Goal: Task Accomplishment & Management: Complete application form

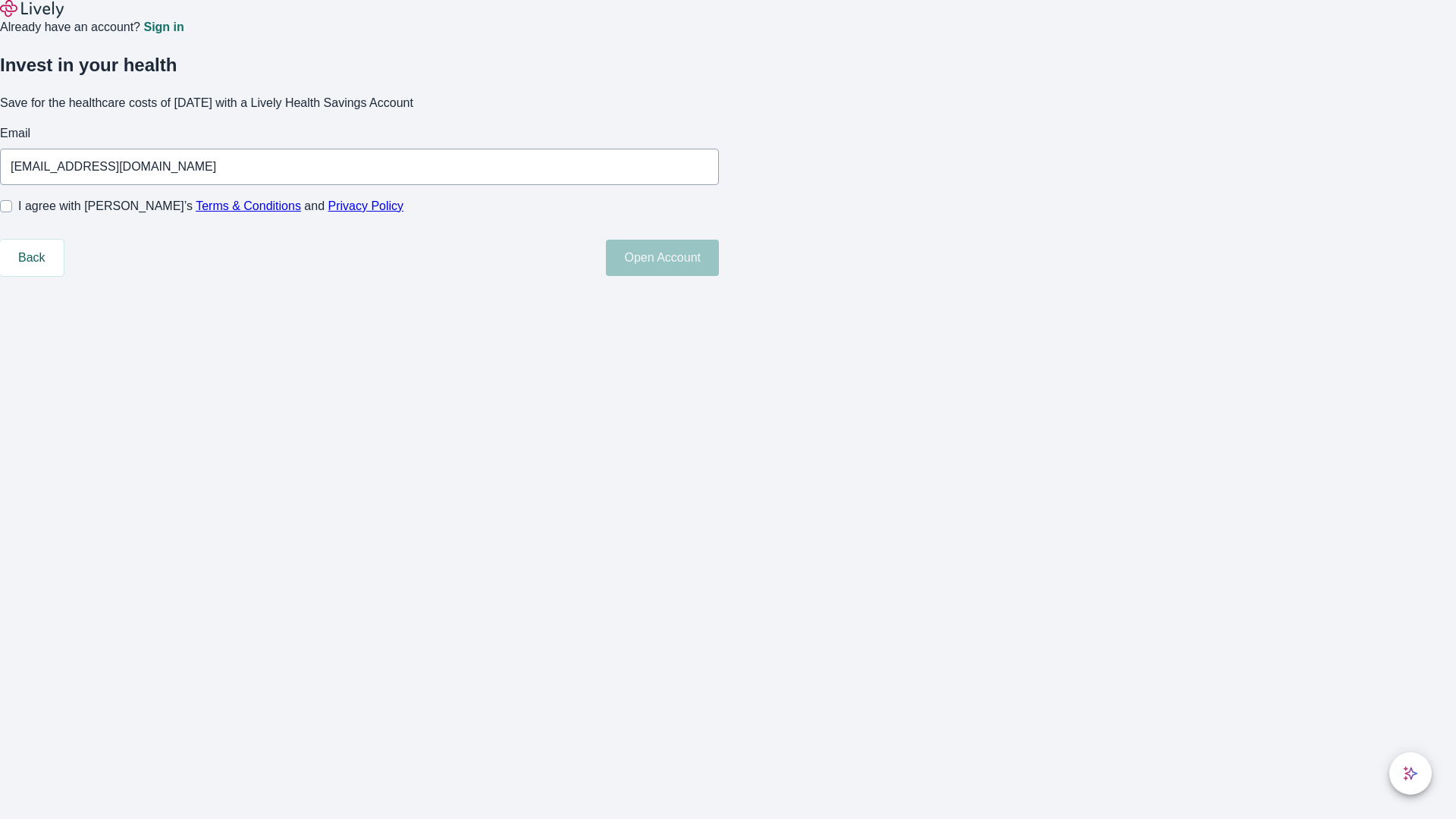
click at [13, 213] on input "I agree with Lively’s Terms & Conditions and Privacy Policy" at bounding box center [6, 206] width 13 height 13
checkbox input "true"
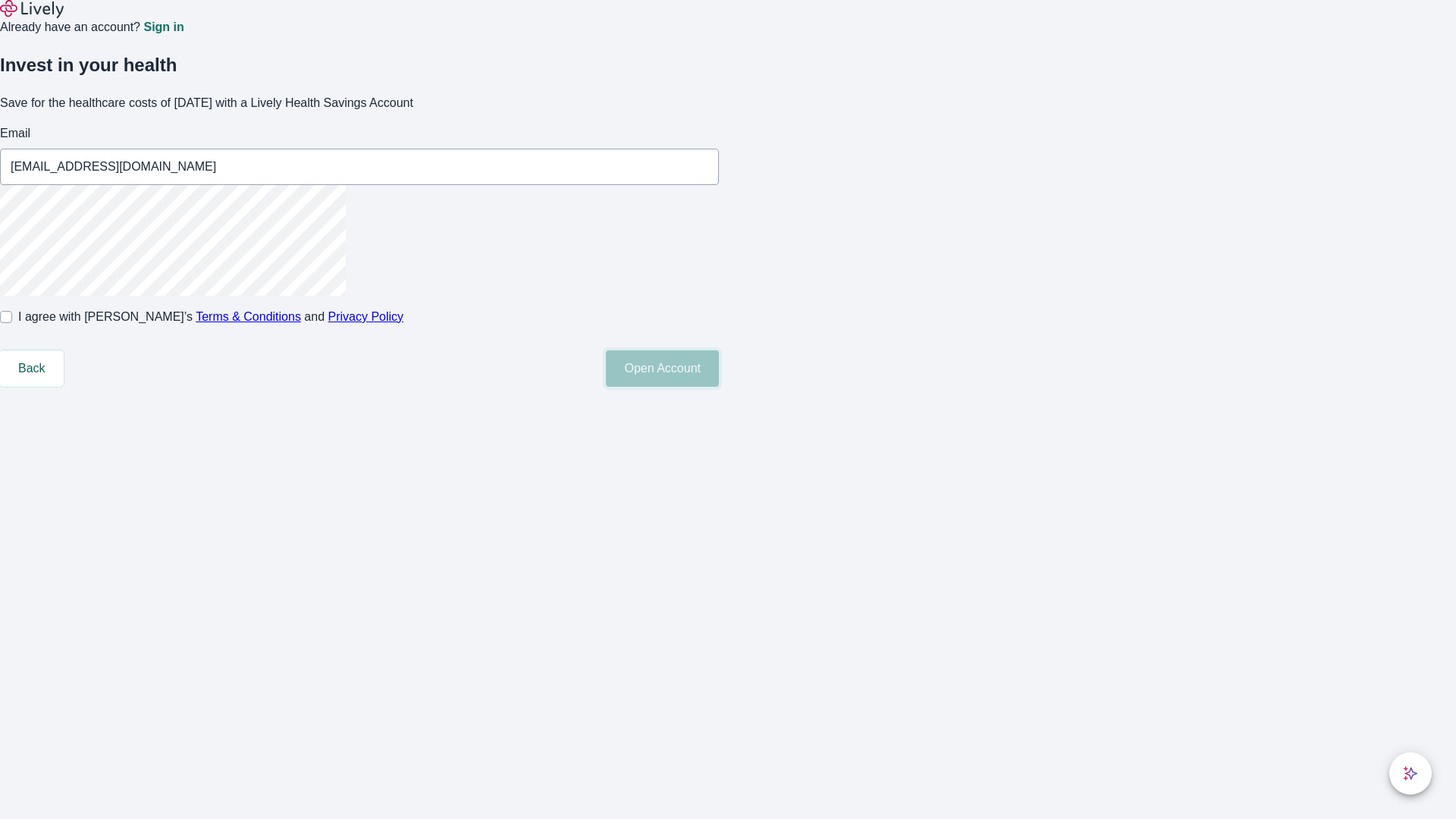
click at [719, 387] on button "Open Account" at bounding box center [663, 369] width 113 height 37
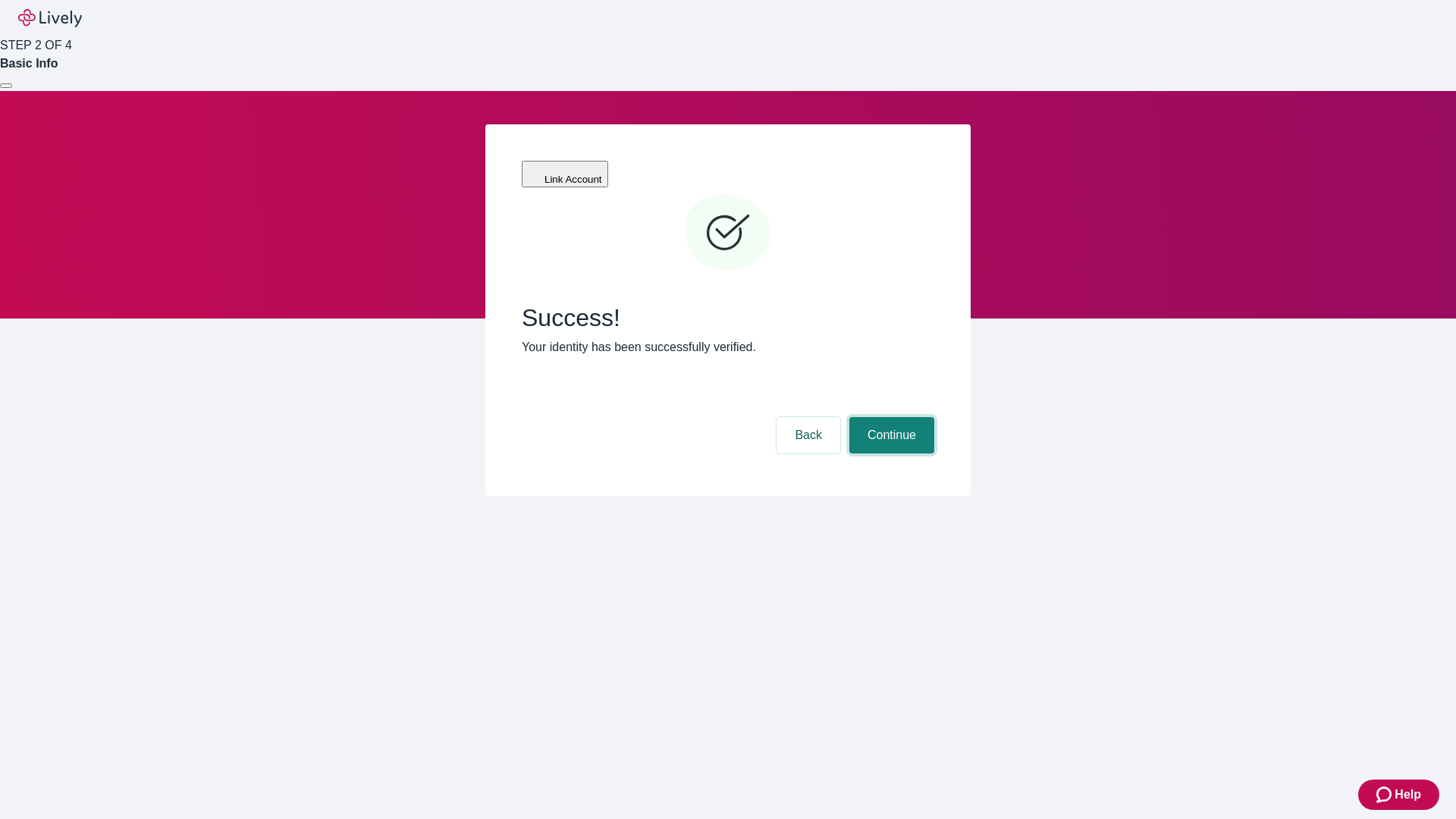
click at [889, 417] on button "Continue" at bounding box center [891, 435] width 85 height 37
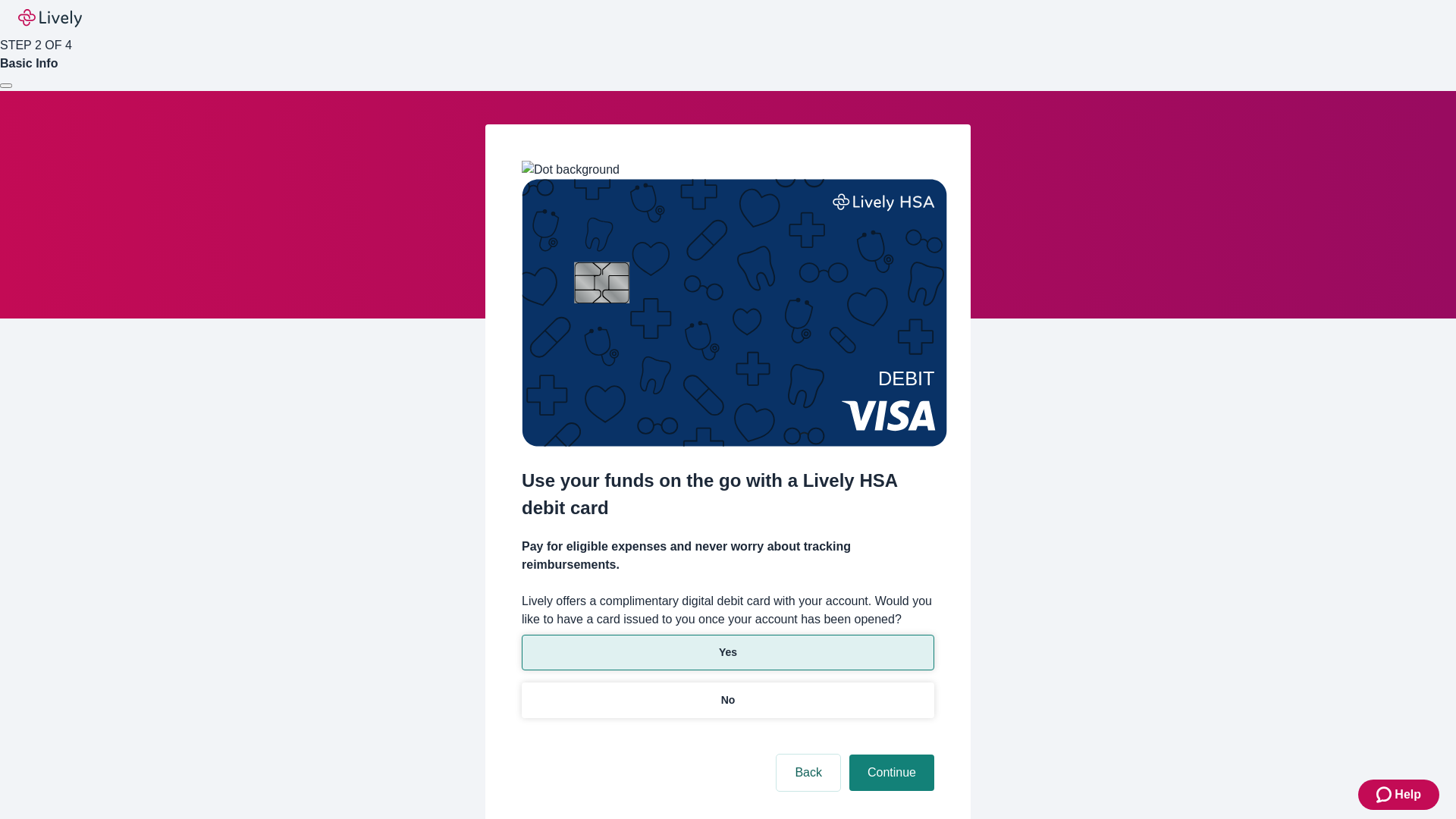
click at [727, 645] on p "Yes" at bounding box center [728, 653] width 18 height 16
click at [889, 754] on button "Continue" at bounding box center [891, 772] width 85 height 37
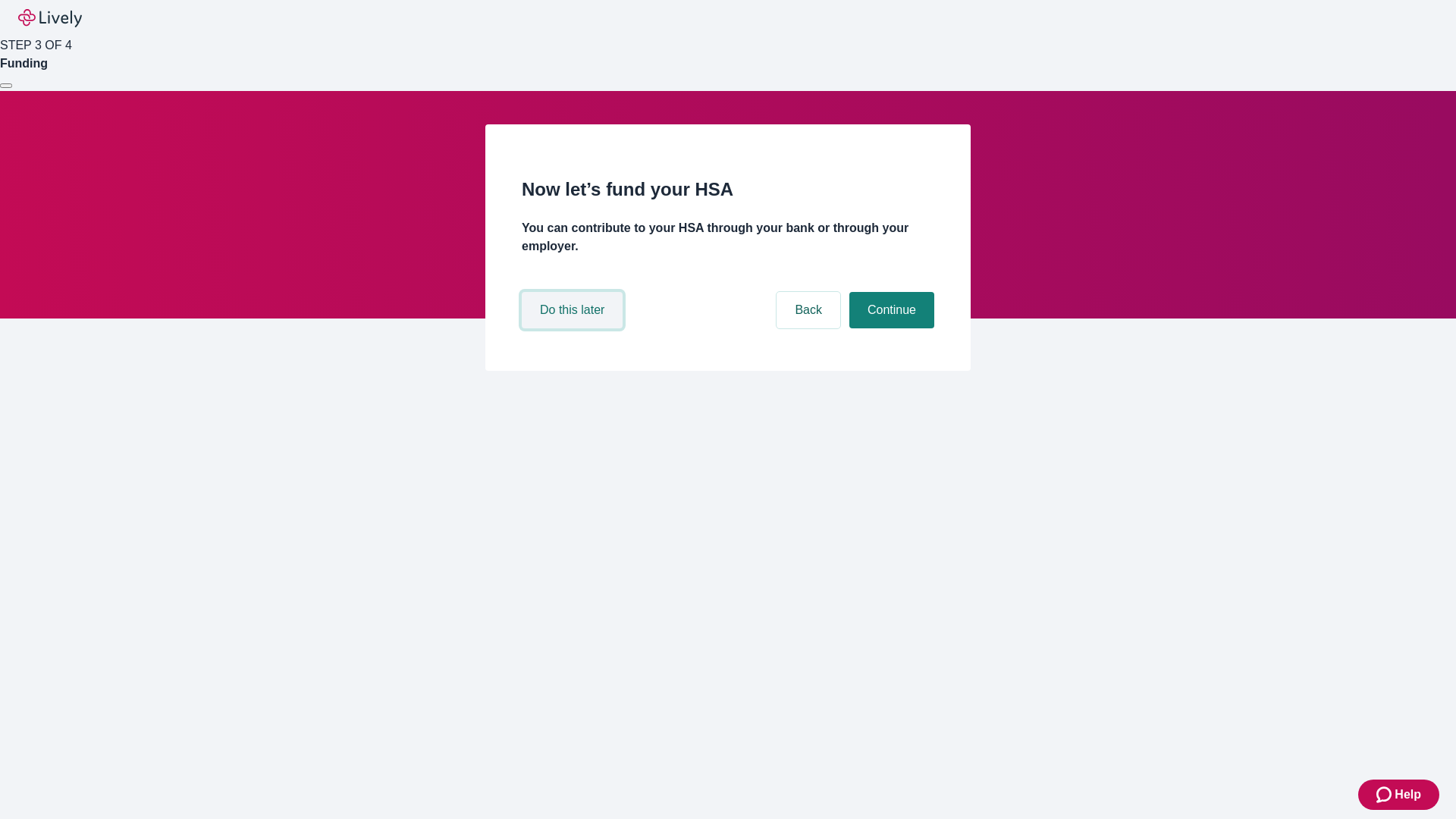
click at [574, 328] on button "Do this later" at bounding box center [572, 310] width 100 height 37
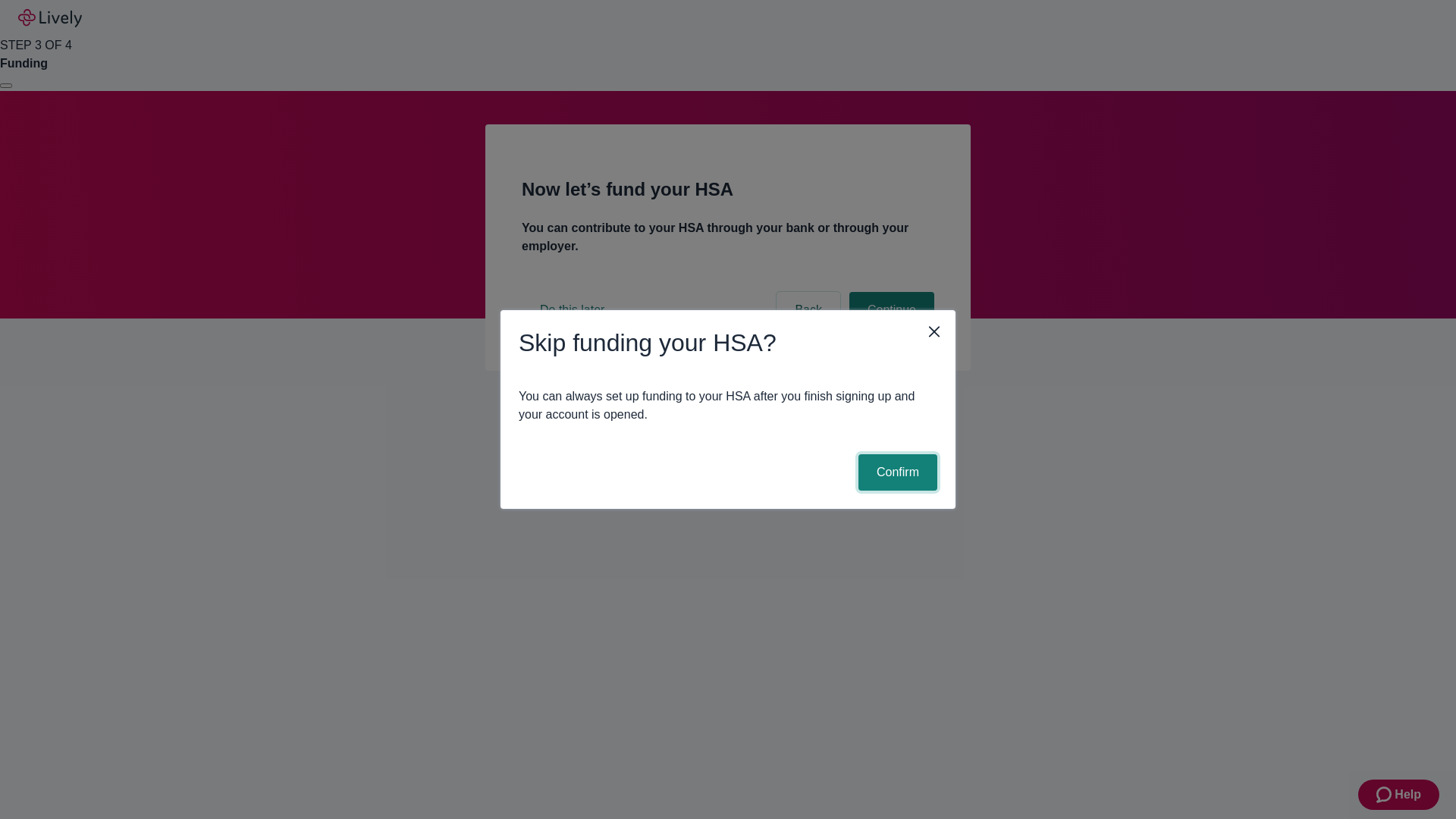
click at [896, 473] on button "Confirm" at bounding box center [897, 473] width 79 height 37
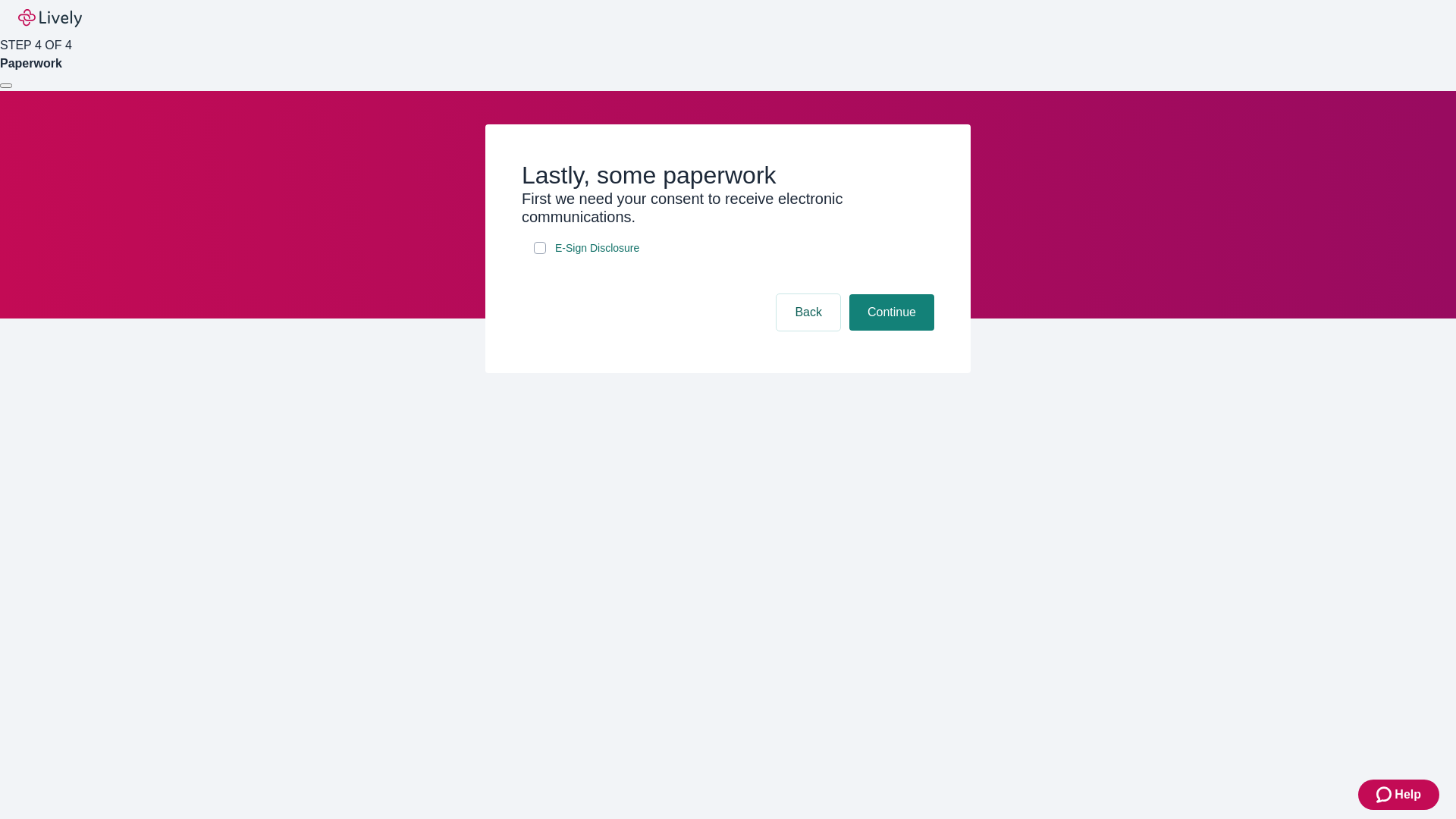
click at [540, 254] on input "E-Sign Disclosure" at bounding box center [540, 248] width 13 height 13
checkbox input "true"
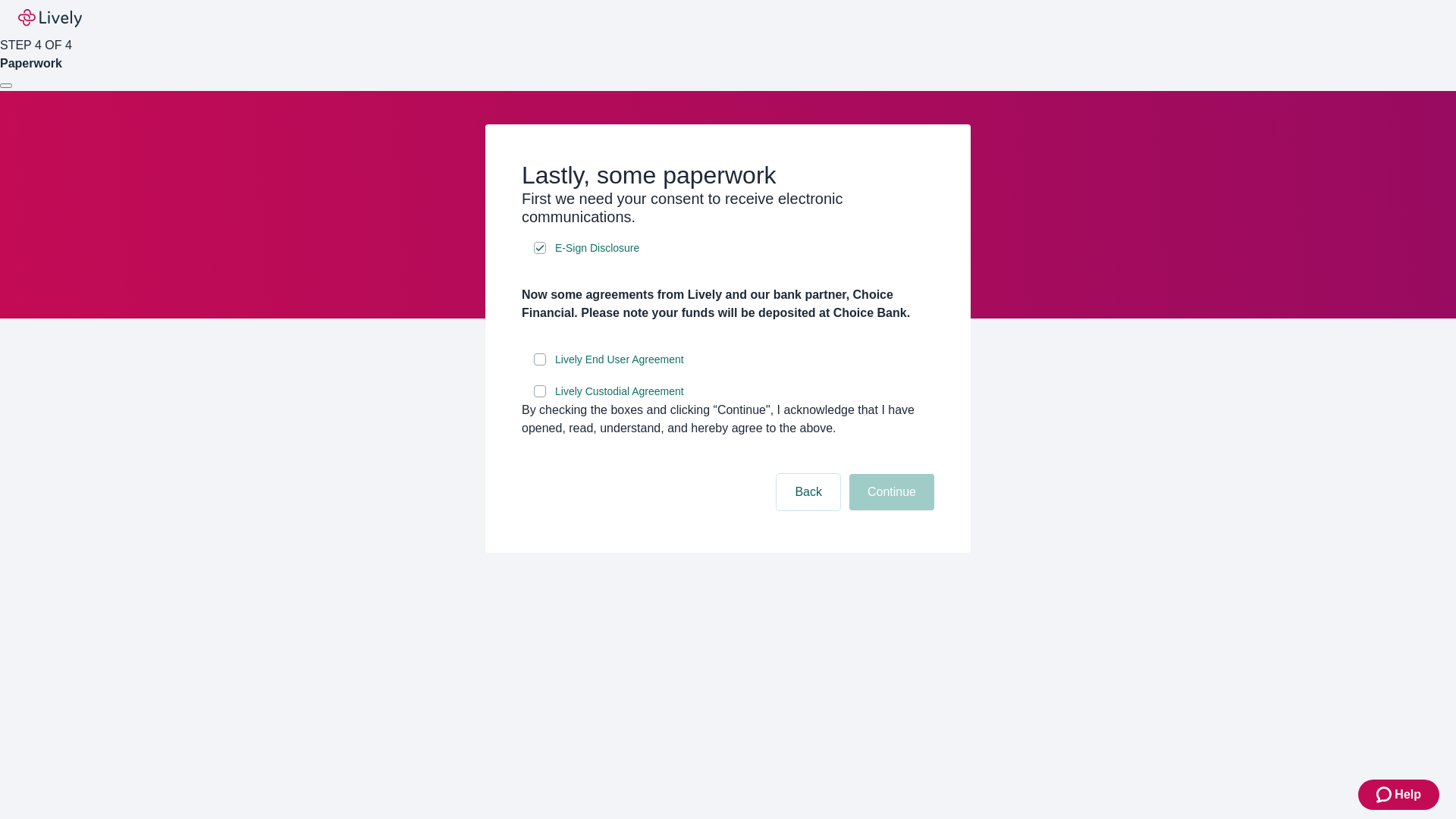
click at [540, 366] on input "Lively End User Agreement" at bounding box center [540, 360] width 13 height 13
checkbox input "true"
click at [540, 397] on input "Lively Custodial Agreement" at bounding box center [540, 392] width 13 height 13
checkbox input "true"
click at [889, 510] on button "Continue" at bounding box center [891, 492] width 85 height 37
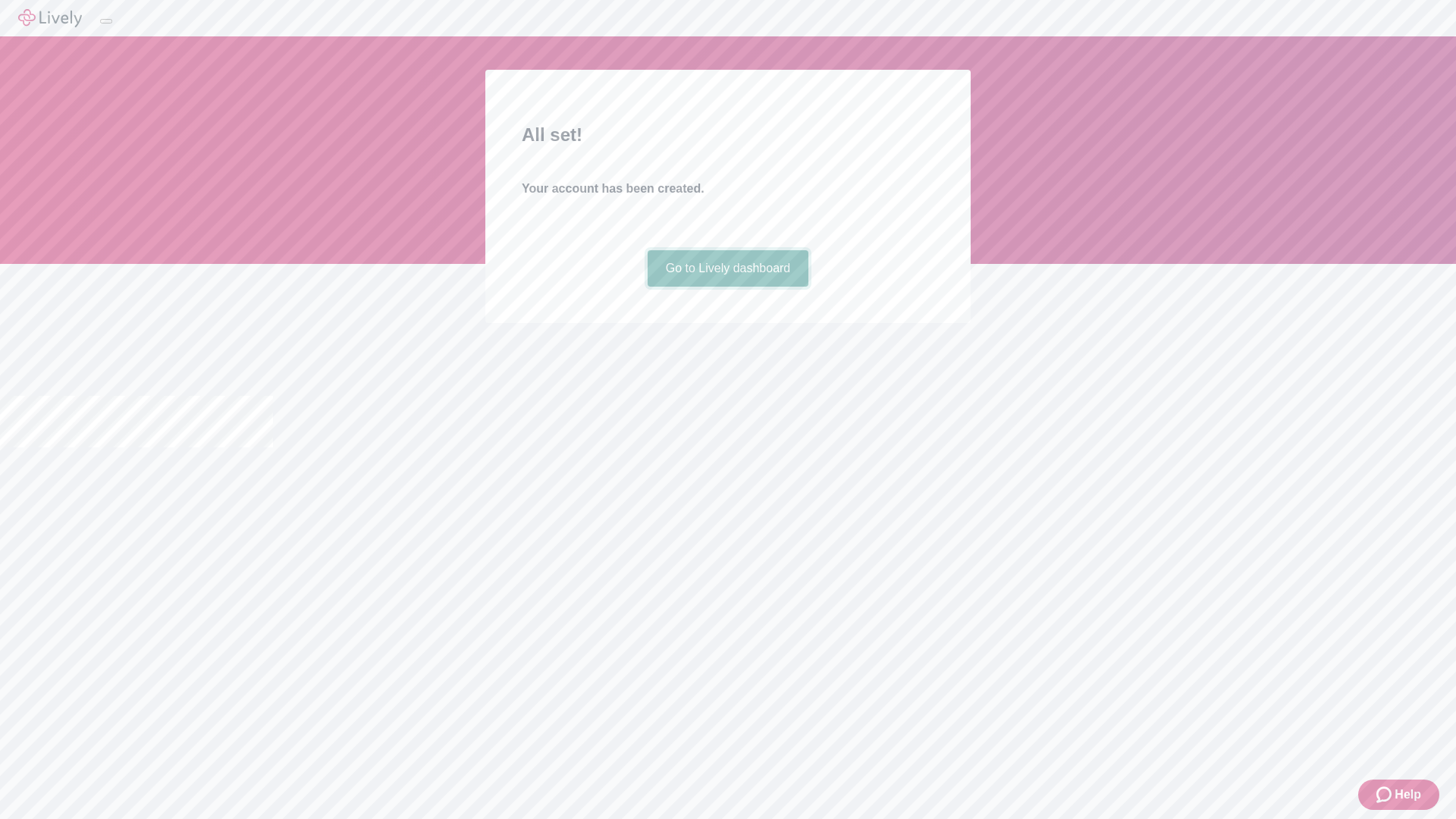
click at [727, 287] on link "Go to Lively dashboard" at bounding box center [728, 268] width 161 height 37
